Goal: Find specific page/section: Find specific page/section

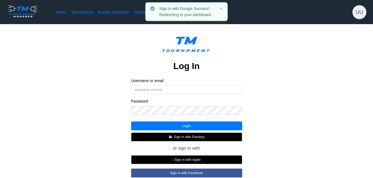
click at [258, 42] on div "Log In Username or email Password Login Sign in with Passkey or sign in with  …" at bounding box center [186, 122] width 328 height 178
click at [224, 7] on button at bounding box center [221, 8] width 7 height 7
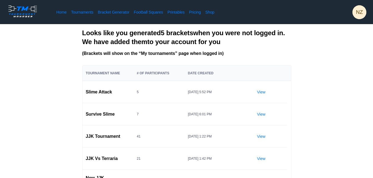
scroll to position [87, 0]
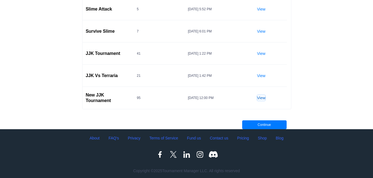
click at [261, 95] on link "View" at bounding box center [261, 98] width 8 height 6
